Goal: Find specific page/section: Find specific page/section

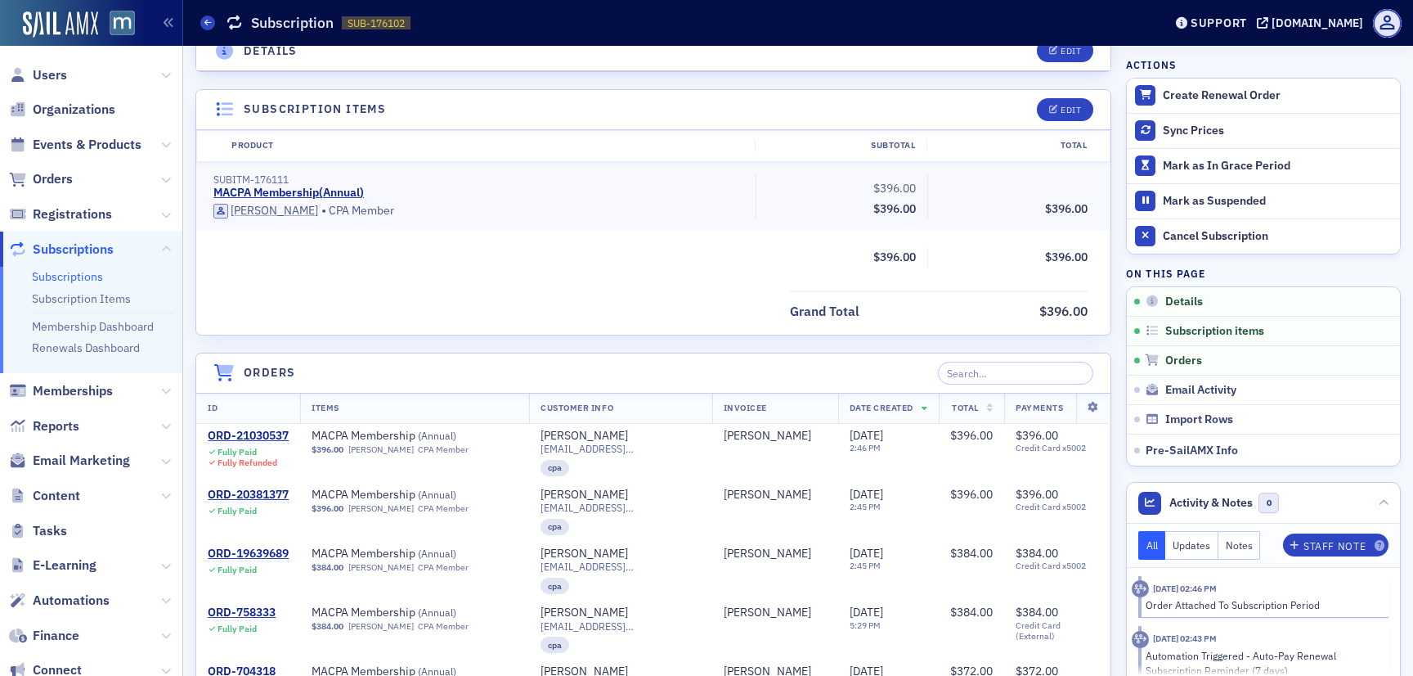
scroll to position [419, 0]
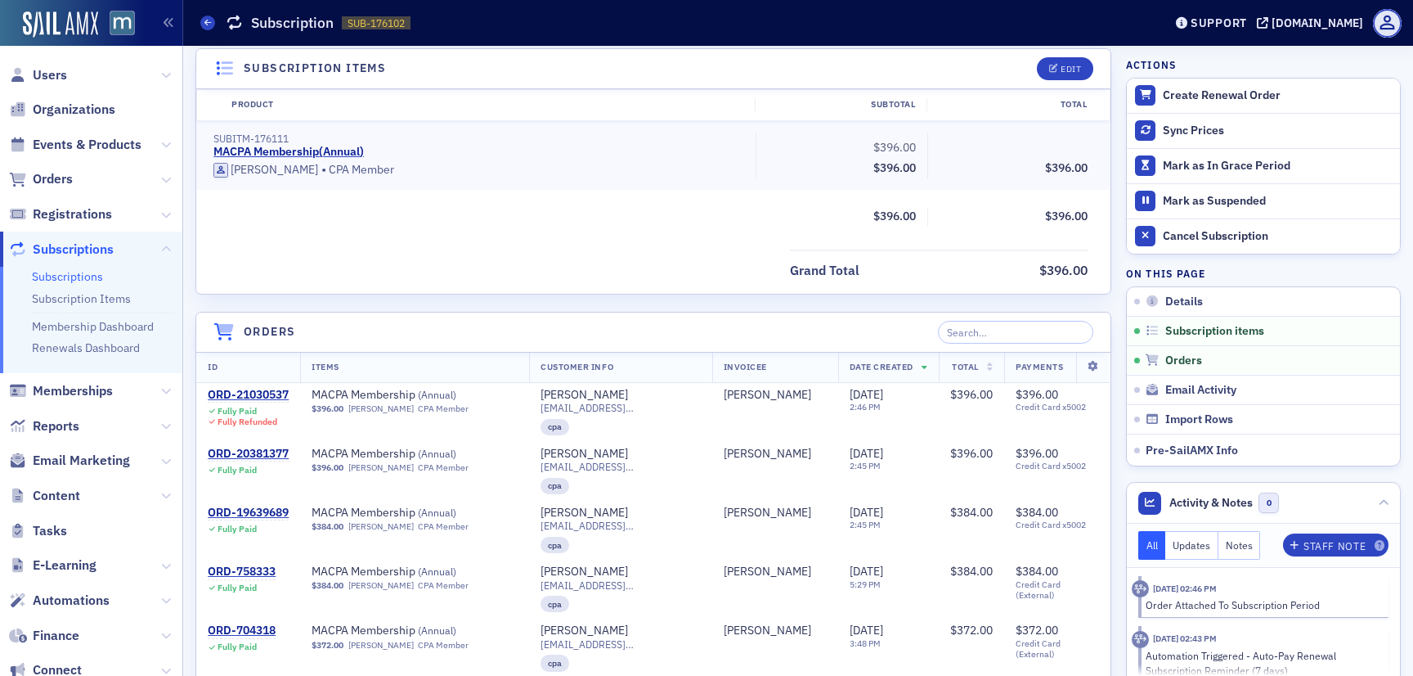
click at [55, 275] on link "Subscriptions" at bounding box center [67, 276] width 71 height 15
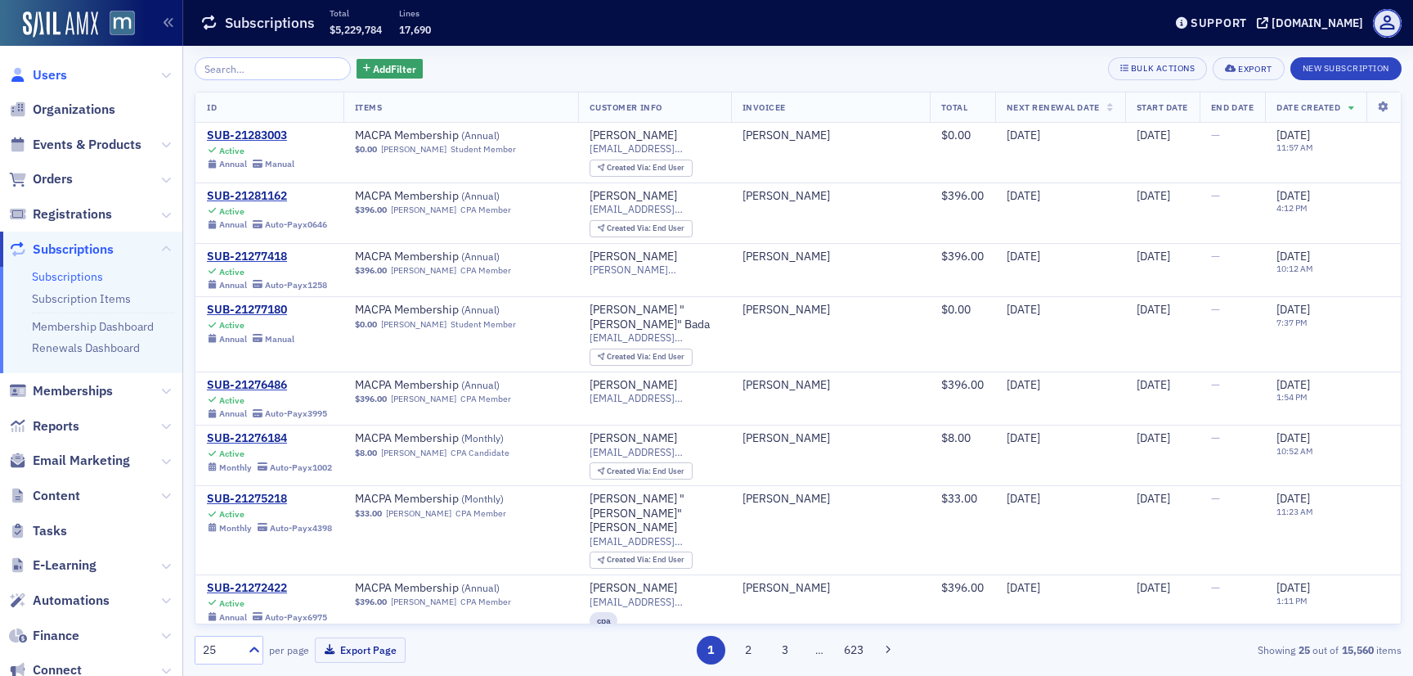
click at [61, 81] on span "Users" at bounding box center [50, 75] width 34 height 18
